Goal: Navigation & Orientation: Find specific page/section

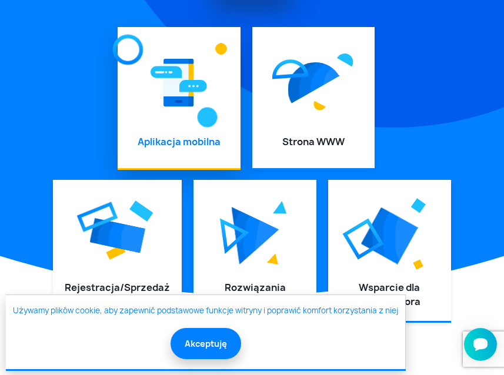
scroll to position [235, 0]
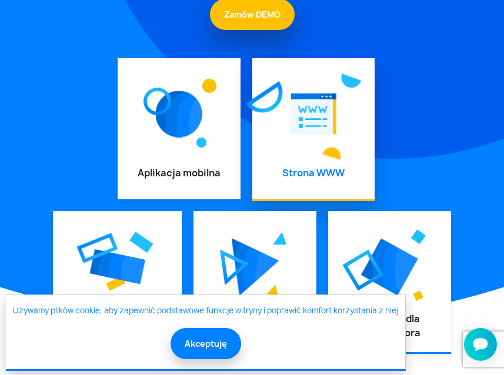
click at [264, 155] on div at bounding box center [313, 114] width 99 height 88
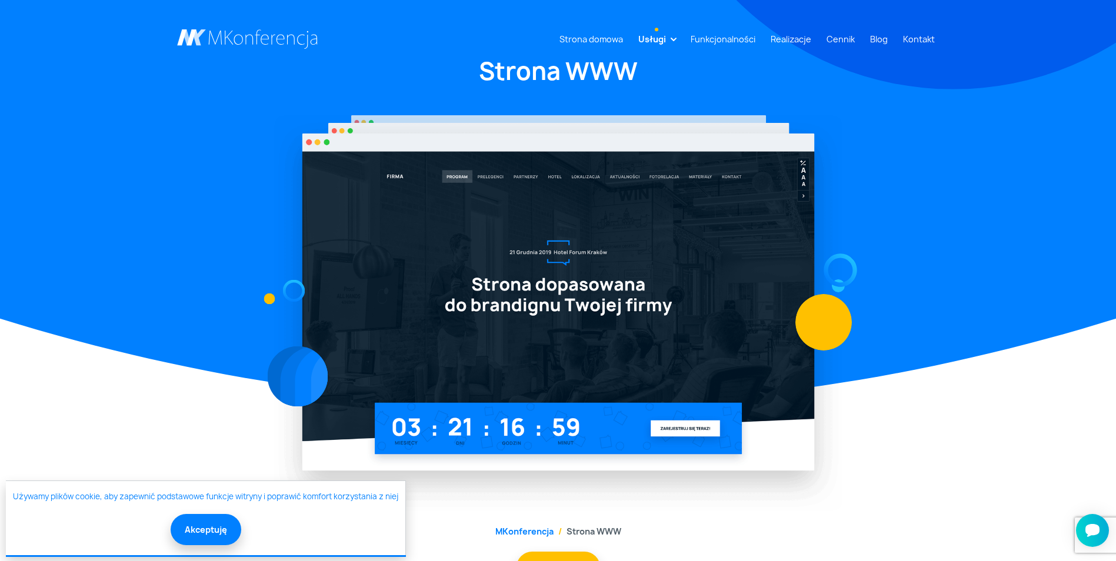
scroll to position [10, 0]
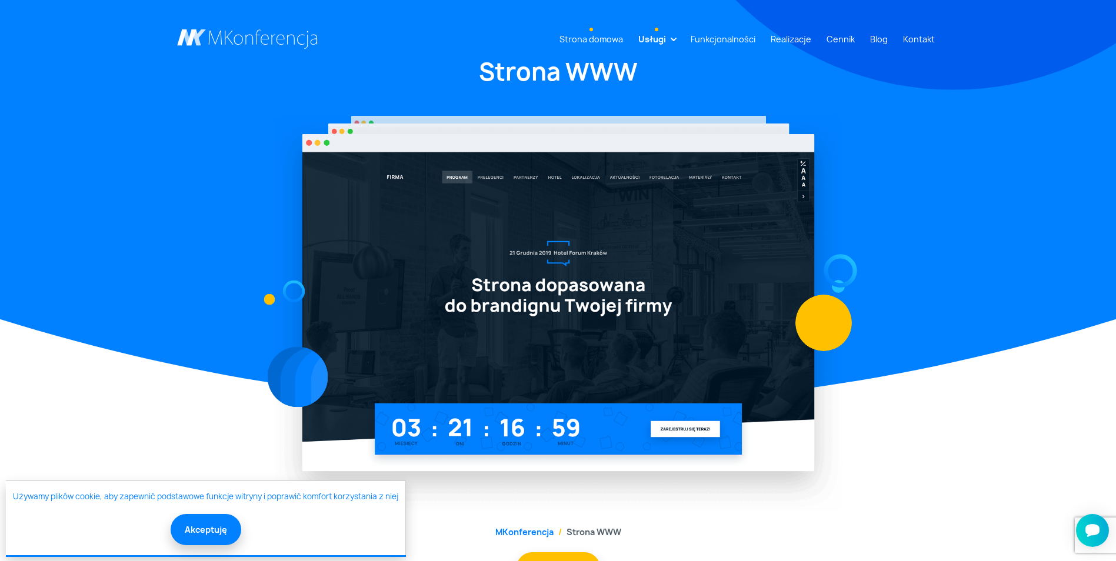
click at [503, 42] on link "Strona domowa" at bounding box center [591, 39] width 73 height 22
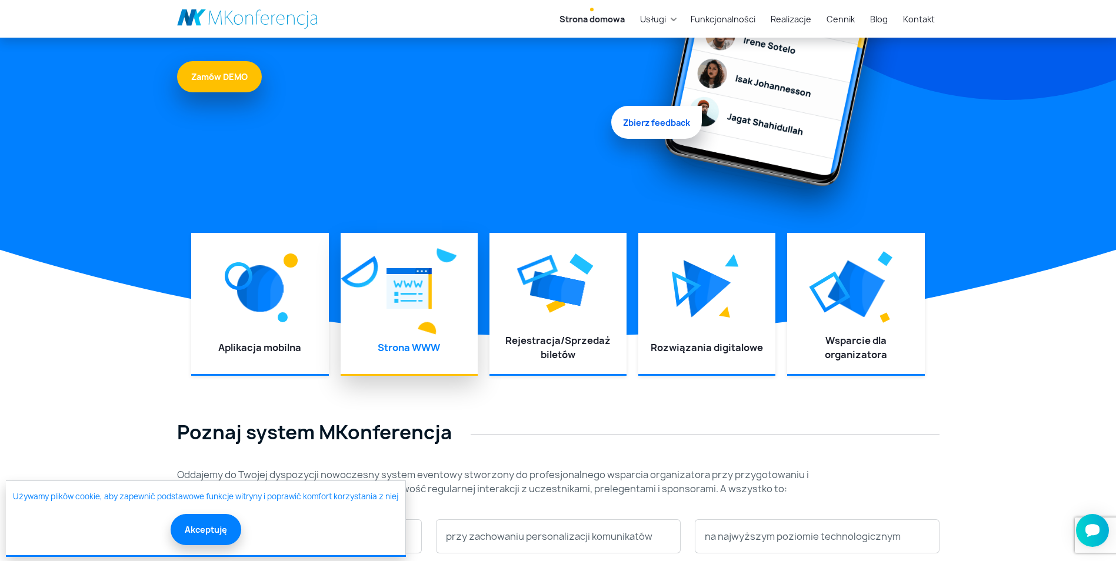
scroll to position [353, 0]
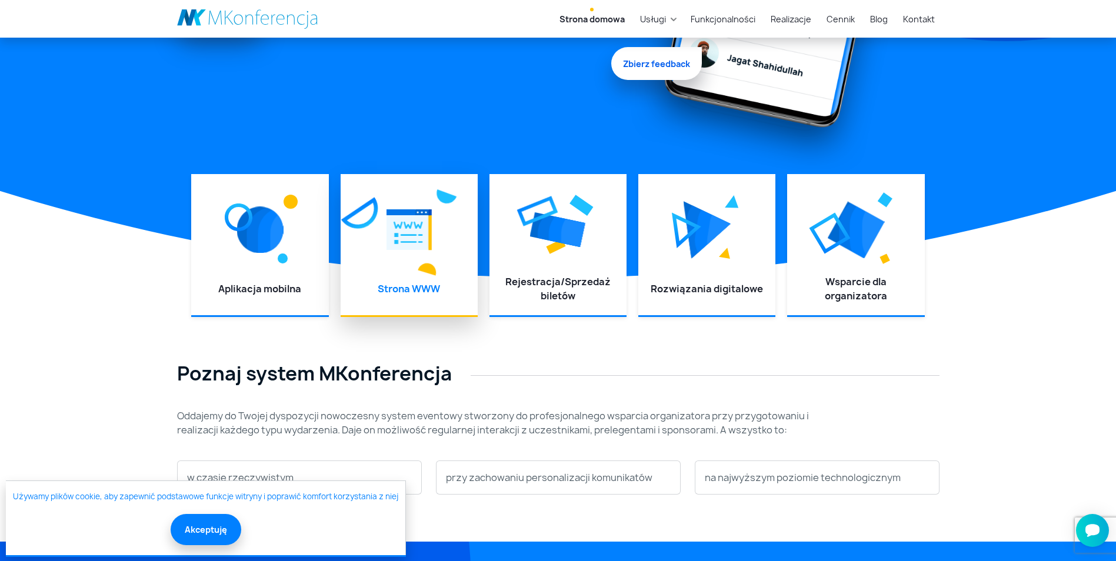
click at [408, 265] on div at bounding box center [409, 230] width 114 height 88
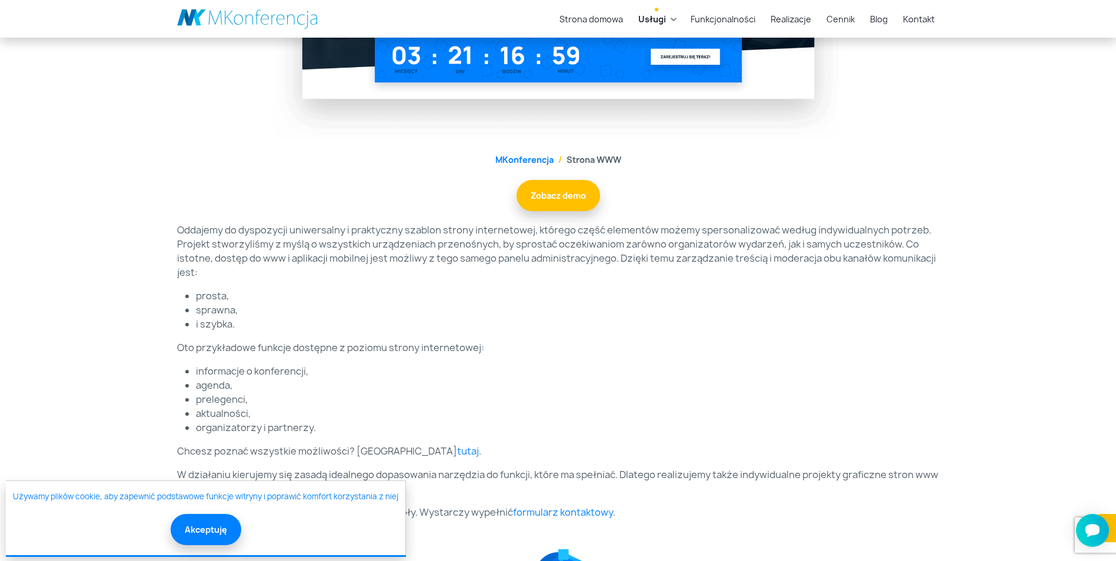
scroll to position [470, 0]
